Goal: Transaction & Acquisition: Book appointment/travel/reservation

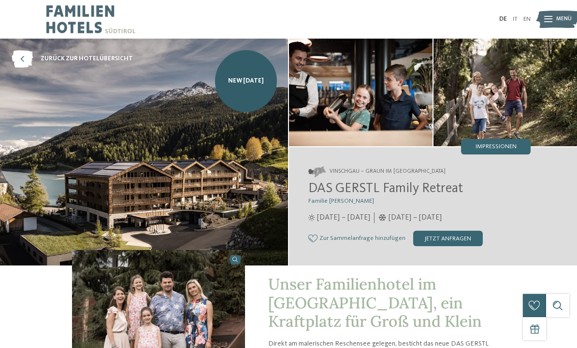
select select "*"
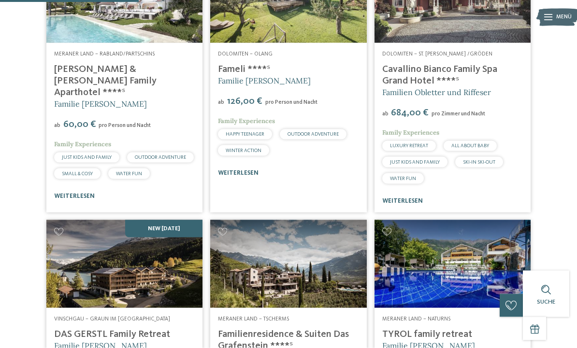
scroll to position [320, 0]
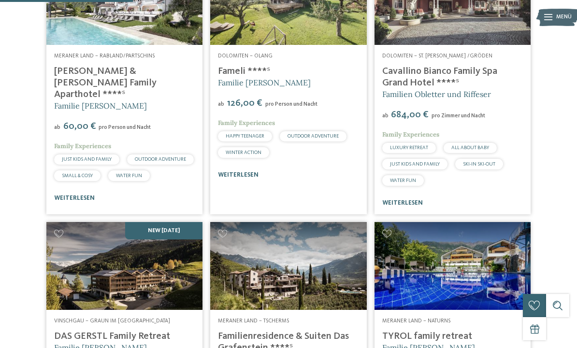
click at [234, 76] on link "Fameli ****ˢ" at bounding box center [244, 72] width 52 height 10
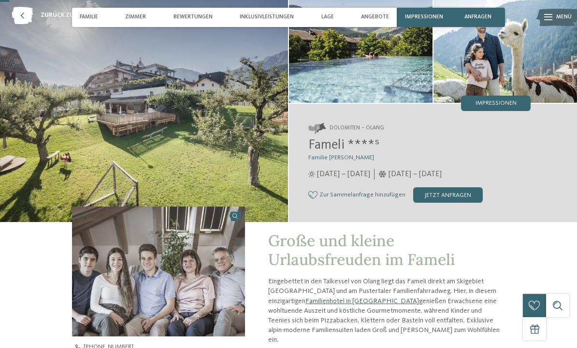
scroll to position [46, 0]
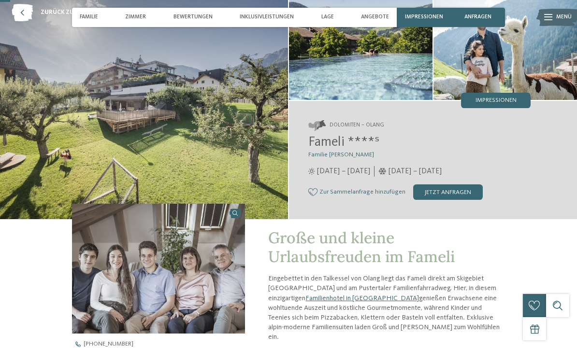
click at [459, 200] on div "jetzt anfragen" at bounding box center [448, 192] width 70 height 15
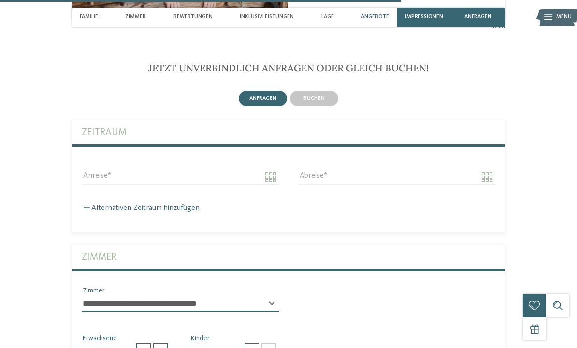
scroll to position [1899, 0]
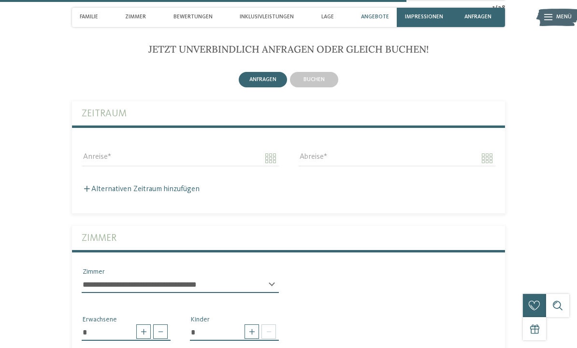
click at [316, 84] on div "buchen" at bounding box center [314, 79] width 48 height 15
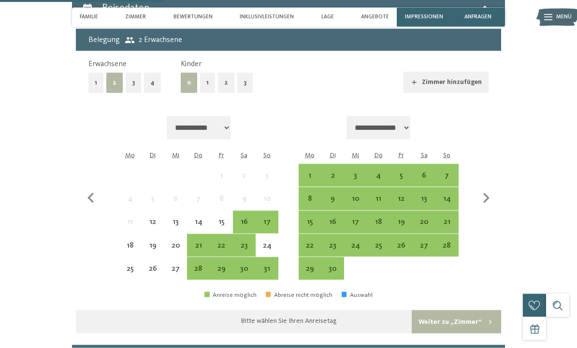
scroll to position [2010, 0]
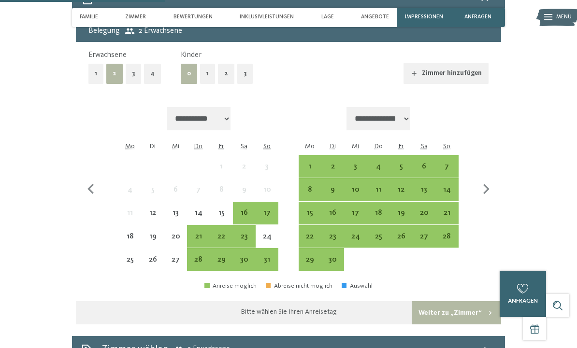
click at [243, 260] on div "30" at bounding box center [244, 266] width 21 height 21
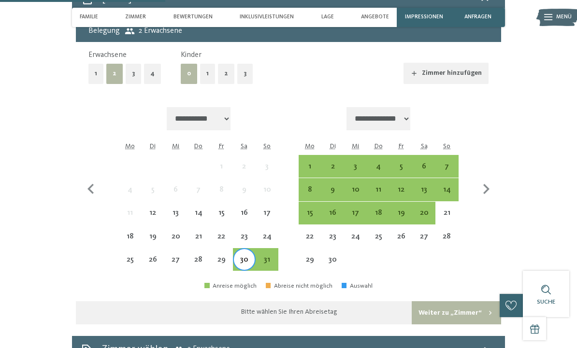
click at [400, 187] on div "12" at bounding box center [401, 196] width 21 height 21
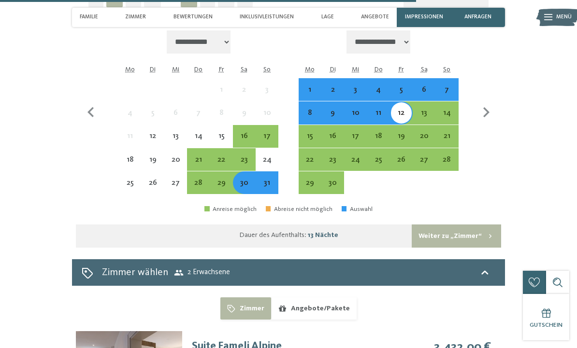
click at [435, 238] on button "Weiter zu „Zimmer“" at bounding box center [456, 236] width 89 height 23
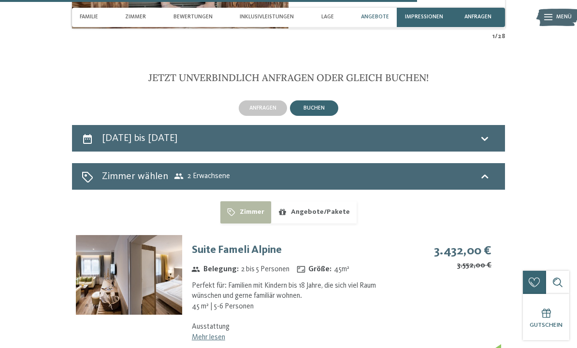
scroll to position [1861, 0]
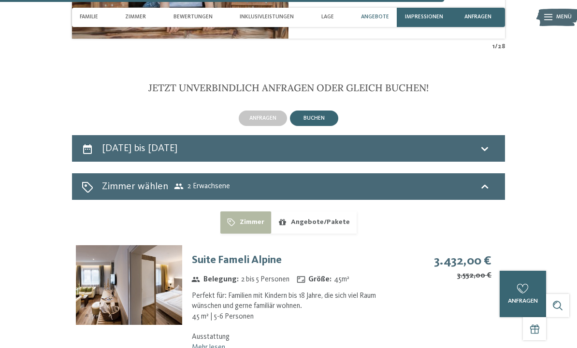
click at [177, 154] on h2 "30. August bis 12. September 2025" at bounding box center [139, 148] width 75 height 10
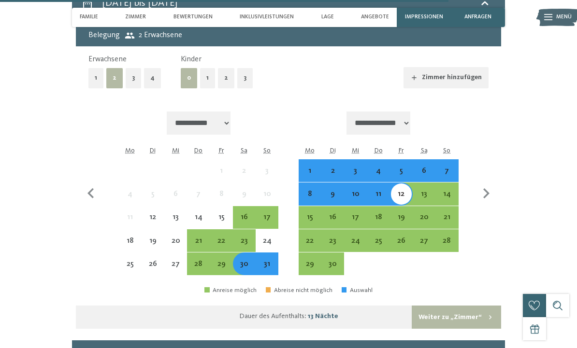
click at [203, 86] on button "1" at bounding box center [207, 78] width 15 height 20
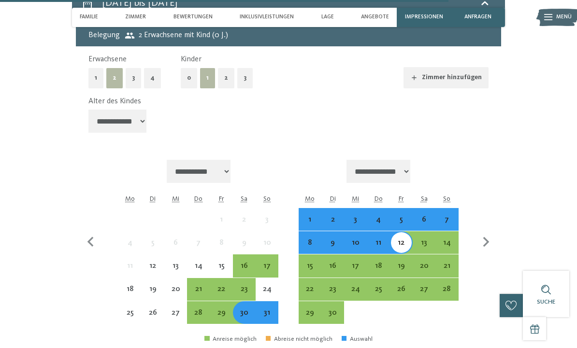
click at [99, 86] on button "1" at bounding box center [95, 78] width 15 height 20
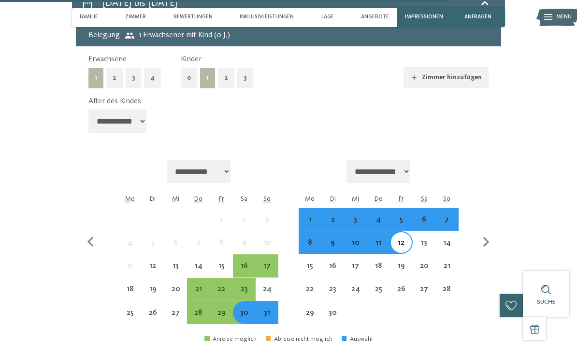
click at [117, 128] on select "**********" at bounding box center [117, 121] width 58 height 23
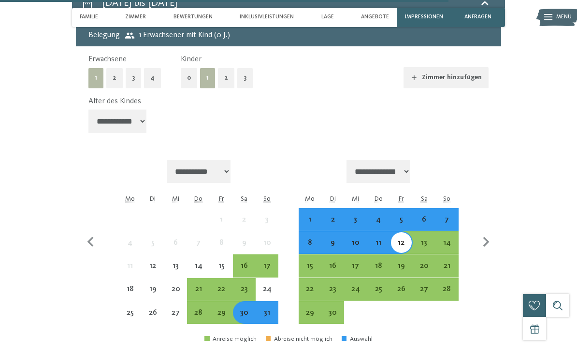
select select "*"
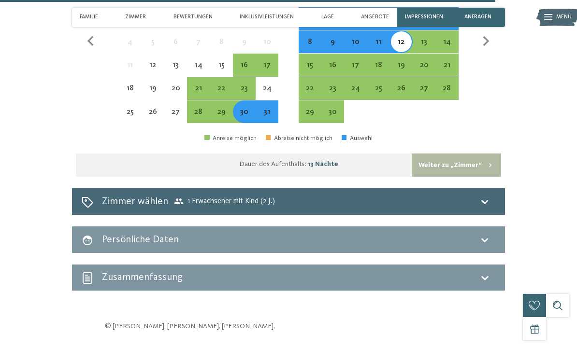
scroll to position [2209, 0]
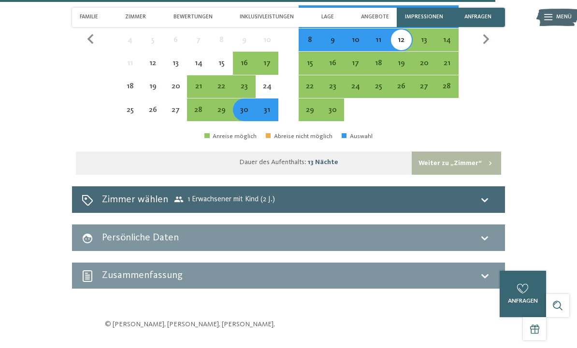
click at [166, 193] on h2 "Zimmer wählen" at bounding box center [135, 200] width 66 height 14
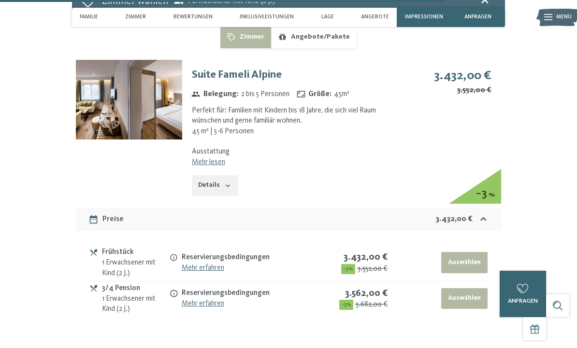
scroll to position [2046, 0]
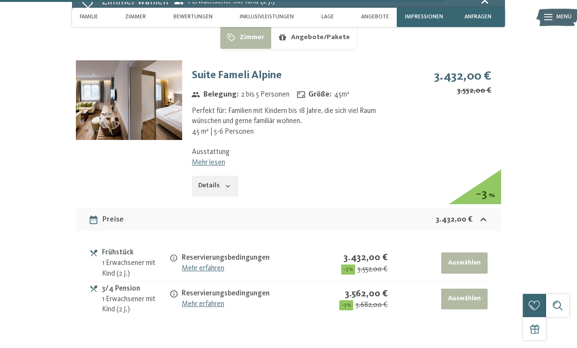
click at [274, 17] on span "Inklusivleistungen" at bounding box center [267, 17] width 54 height 6
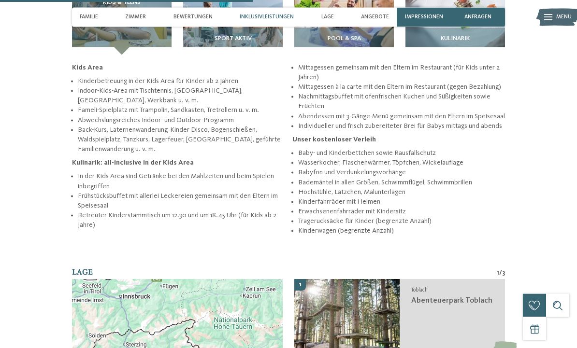
scroll to position [1150, 0]
click at [257, 181] on li "In der Kids Area sind Getränke bei den Mahlzeiten und beim Spielen inbegriffen" at bounding box center [181, 180] width 207 height 19
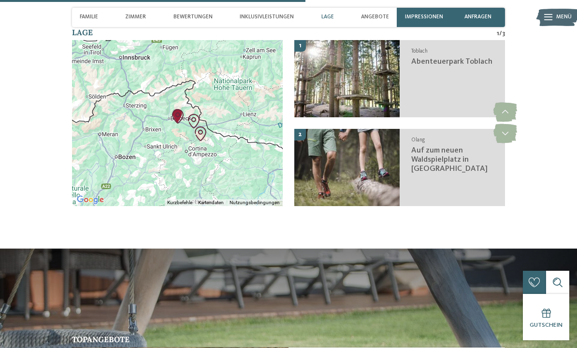
scroll to position [1390, 0]
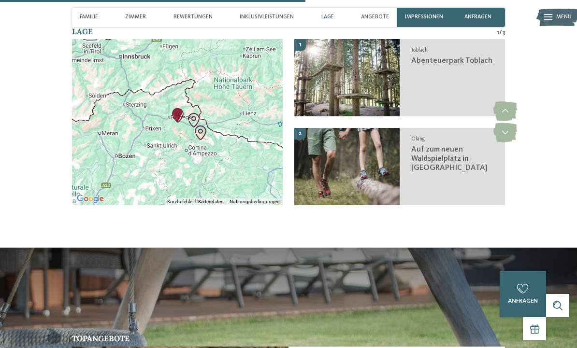
click at [433, 92] on div "Toblach Abenteuerpark Toblach" at bounding box center [452, 77] width 105 height 77
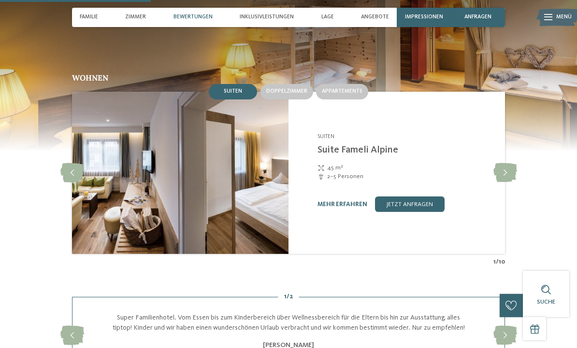
scroll to position [684, 0]
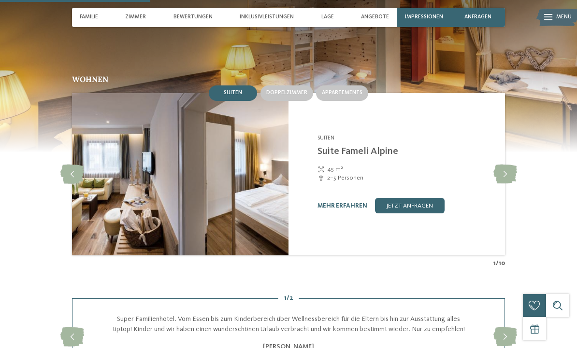
click at [287, 96] on span "Doppelzimmer" at bounding box center [286, 93] width 41 height 6
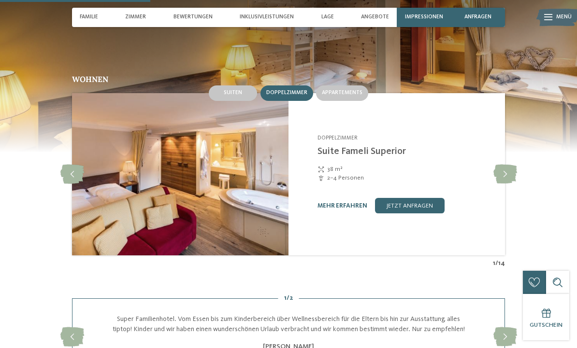
click at [234, 96] on span "Suiten" at bounding box center [233, 93] width 18 height 6
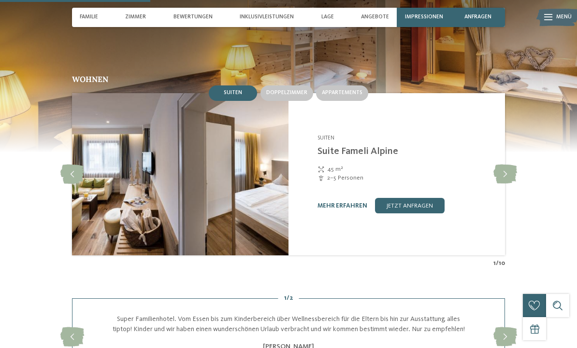
click at [282, 96] on span "Doppelzimmer" at bounding box center [286, 93] width 41 height 6
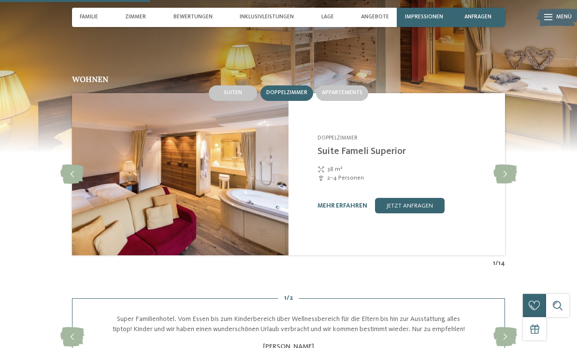
click at [339, 101] on div "Appartements" at bounding box center [342, 93] width 52 height 15
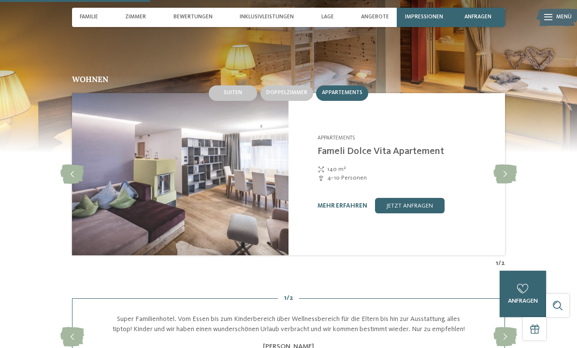
click at [285, 96] on span "Doppelzimmer" at bounding box center [286, 93] width 41 height 6
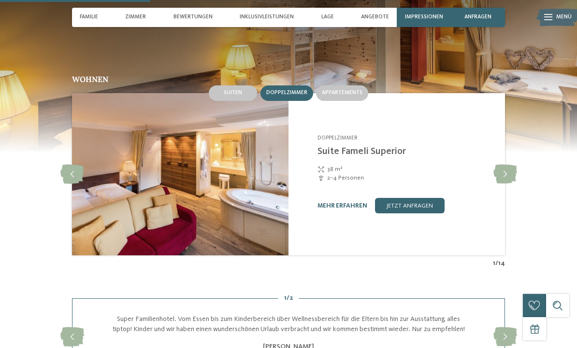
click at [230, 96] on span "Suiten" at bounding box center [233, 93] width 18 height 6
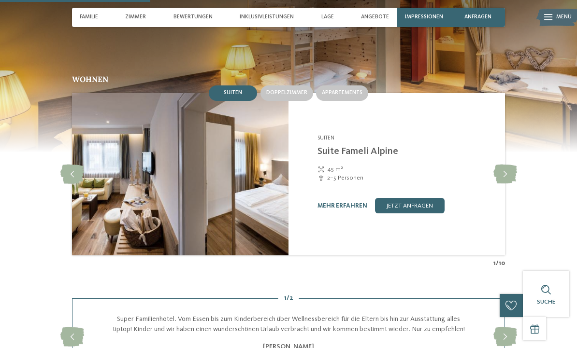
click at [281, 96] on span "Doppelzimmer" at bounding box center [286, 93] width 41 height 6
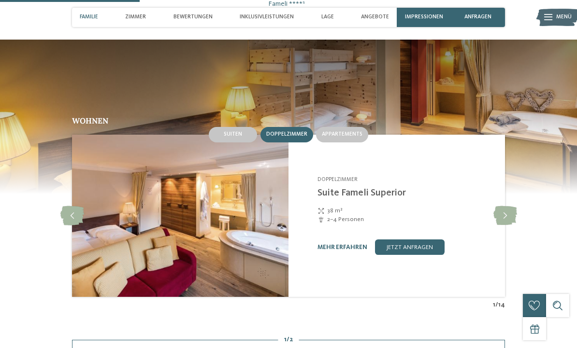
scroll to position [642, 0]
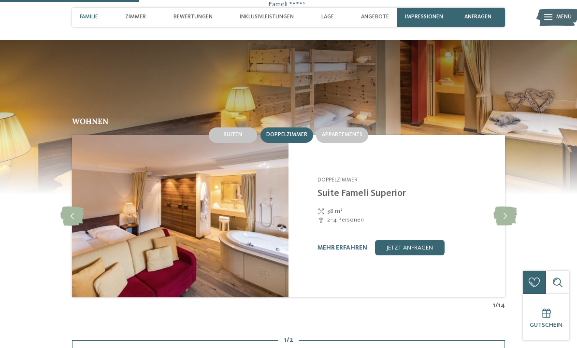
click at [403, 249] on link "jetzt anfragen" at bounding box center [410, 247] width 70 height 15
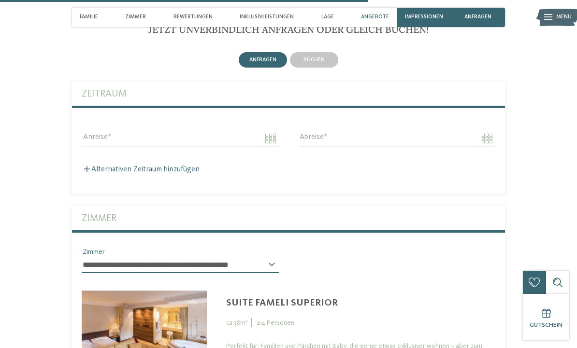
scroll to position [1926, 0]
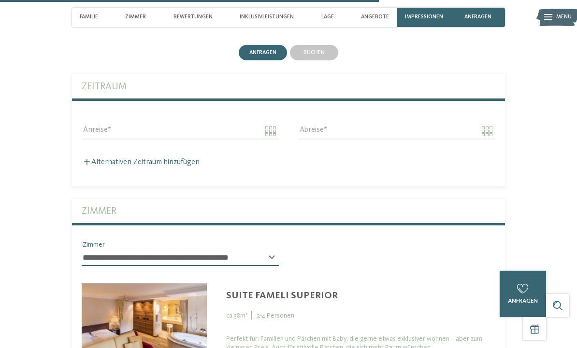
click at [311, 56] on span "buchen" at bounding box center [313, 53] width 21 height 6
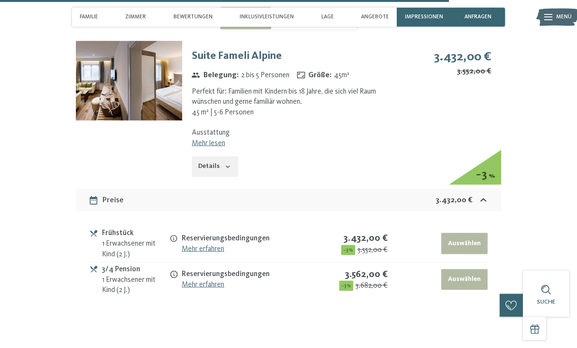
scroll to position [2043, 0]
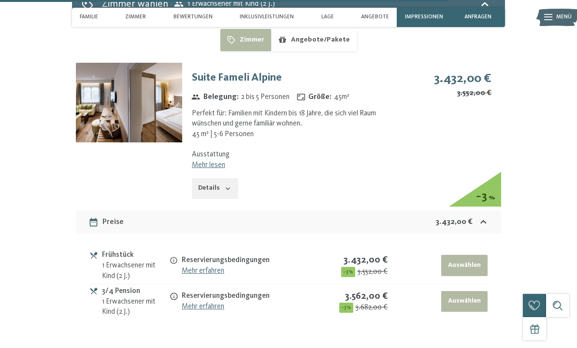
click at [202, 169] on link "Mehr lesen" at bounding box center [208, 165] width 33 height 8
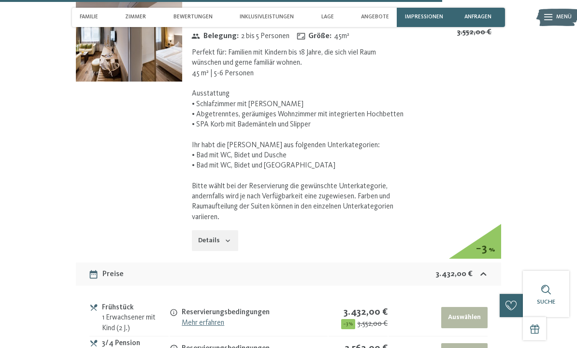
scroll to position [2105, 0]
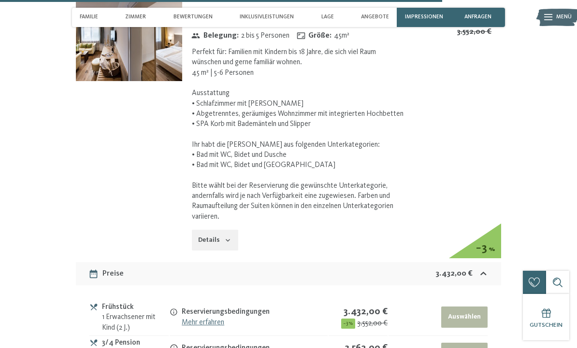
click at [203, 251] on button "Details" at bounding box center [215, 240] width 46 height 21
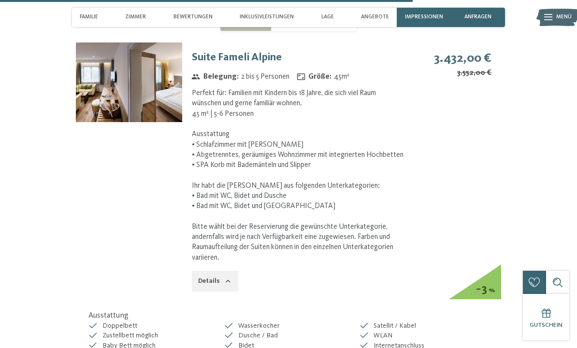
scroll to position [2063, 0]
